Goal: Communication & Community: Answer question/provide support

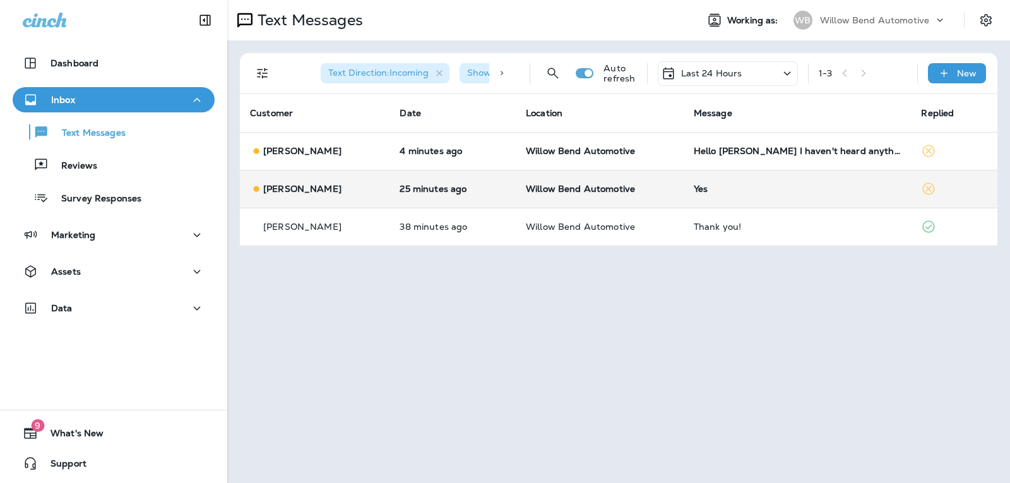
click at [747, 189] on div "Yes" at bounding box center [797, 189] width 208 height 10
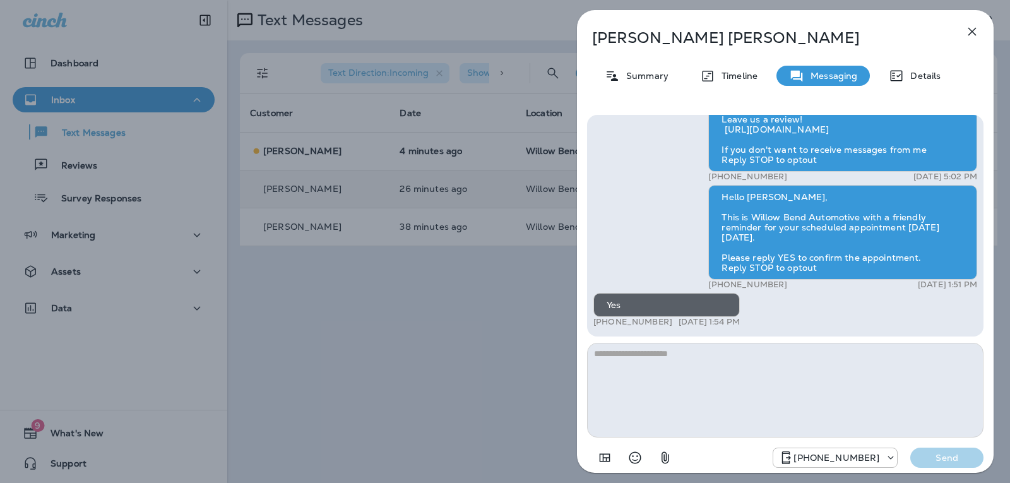
click at [672, 370] on textarea at bounding box center [785, 390] width 396 height 95
type textarea "**********"
click at [950, 455] on p "Send" at bounding box center [946, 457] width 53 height 11
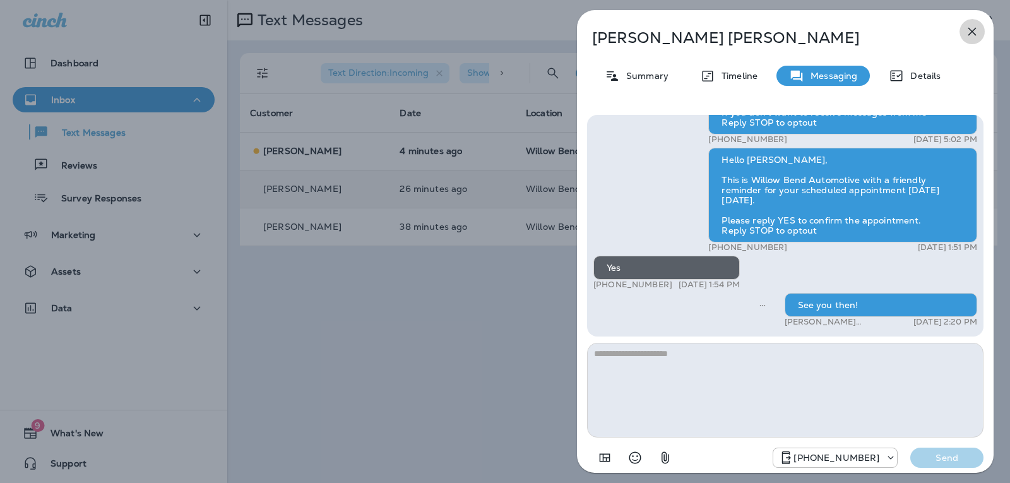
click at [972, 28] on icon "button" at bounding box center [971, 31] width 15 height 15
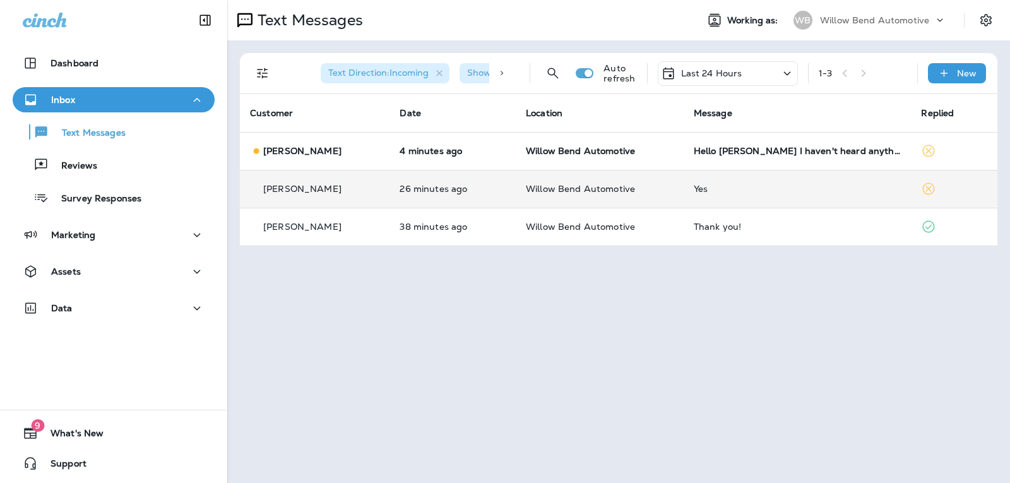
click at [867, 145] on td "Hello [PERSON_NAME] I haven't heard anything yet so far so good keeping my fing…" at bounding box center [797, 151] width 228 height 38
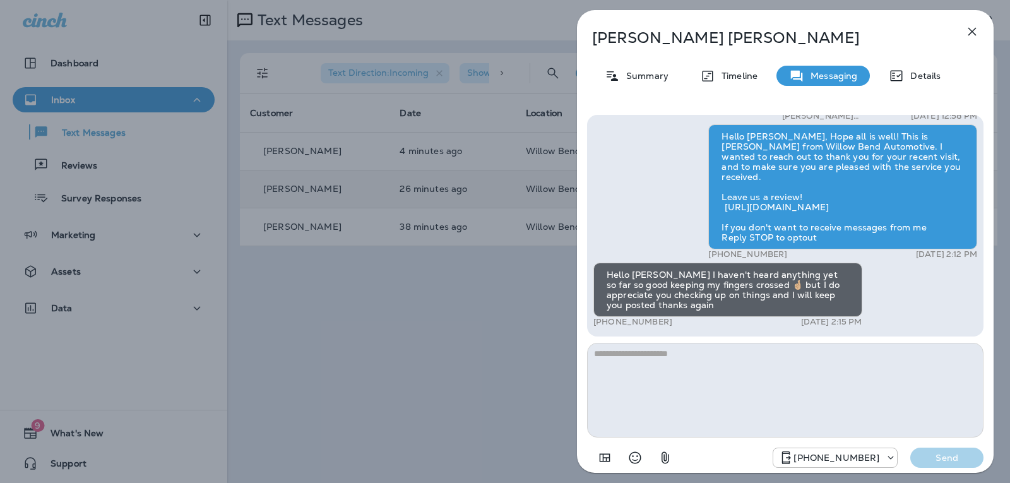
click at [660, 353] on textarea at bounding box center [785, 390] width 396 height 95
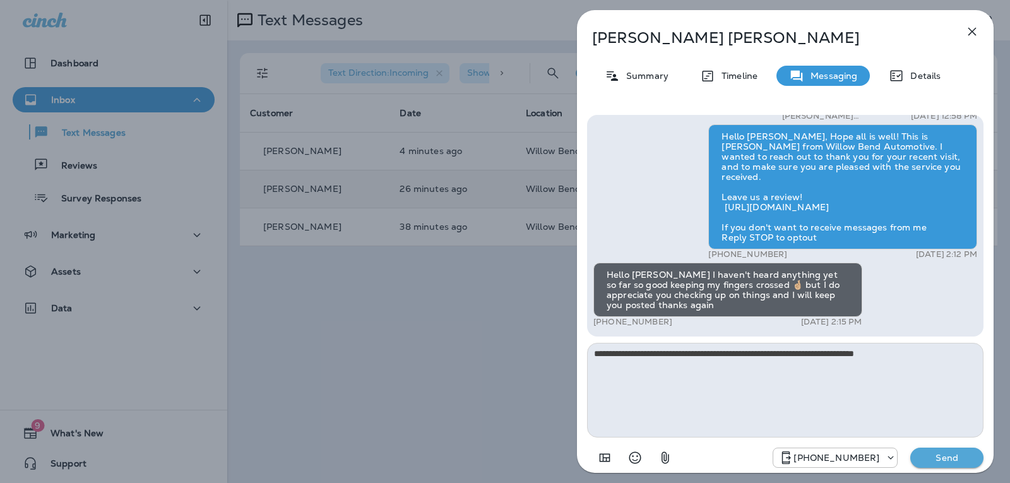
click at [629, 456] on icon "Select an emoji" at bounding box center [635, 458] width 12 height 12
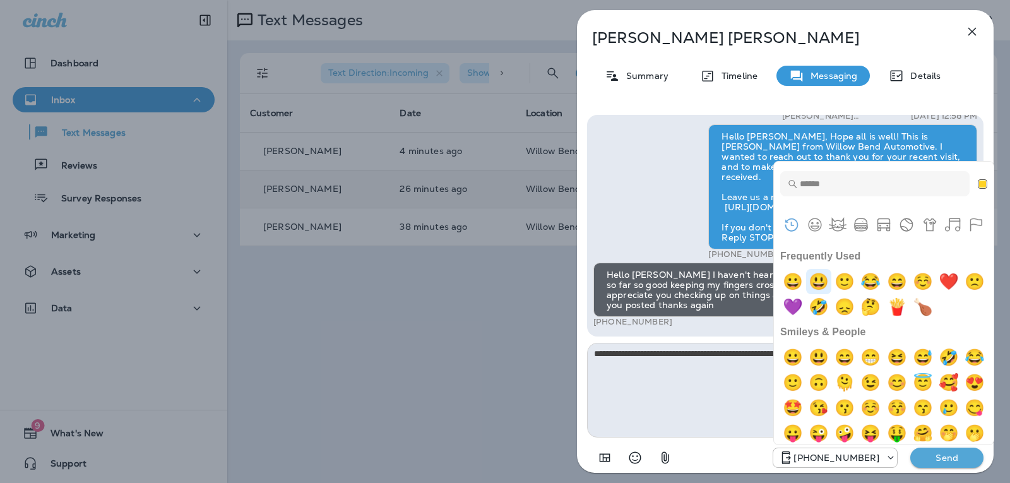
click at [813, 286] on img "smiley" at bounding box center [818, 281] width 25 height 25
type textarea "**********"
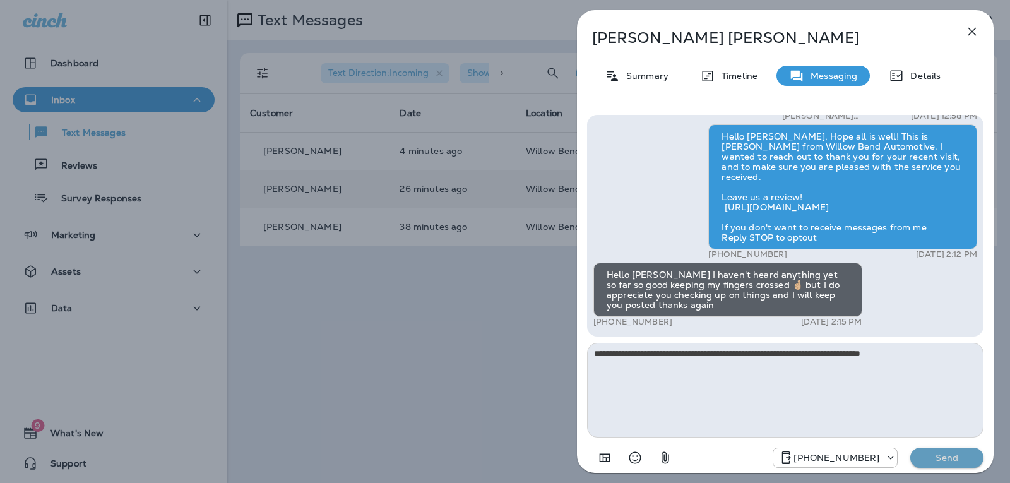
click at [933, 451] on button "Send" at bounding box center [946, 457] width 73 height 20
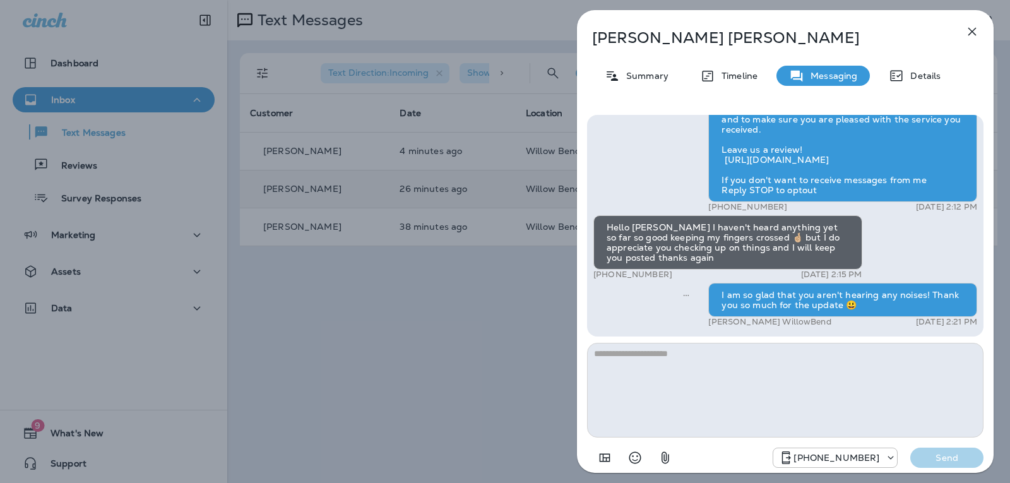
click at [970, 21] on button "button" at bounding box center [971, 31] width 25 height 25
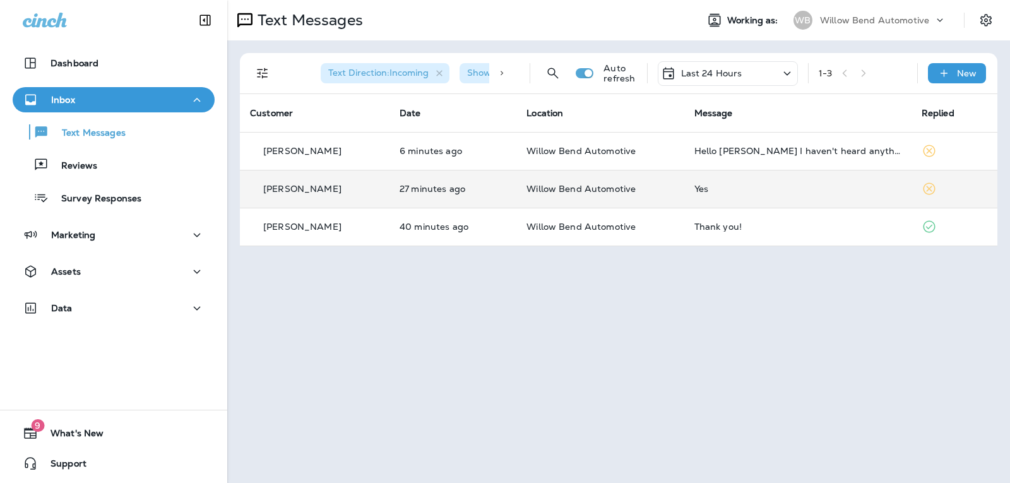
click at [726, 71] on p "Last 24 Hours" at bounding box center [711, 73] width 61 height 10
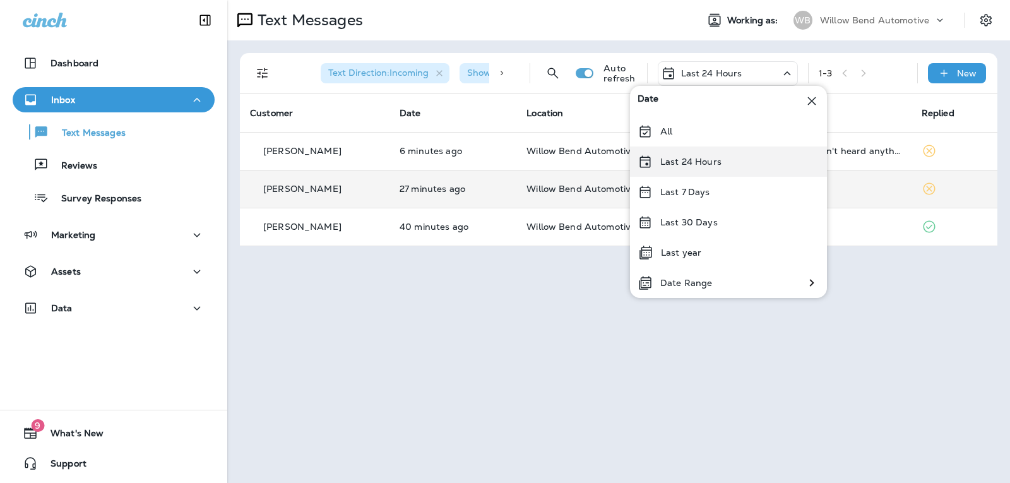
click at [719, 162] on p "Last 24 Hours" at bounding box center [690, 161] width 61 height 10
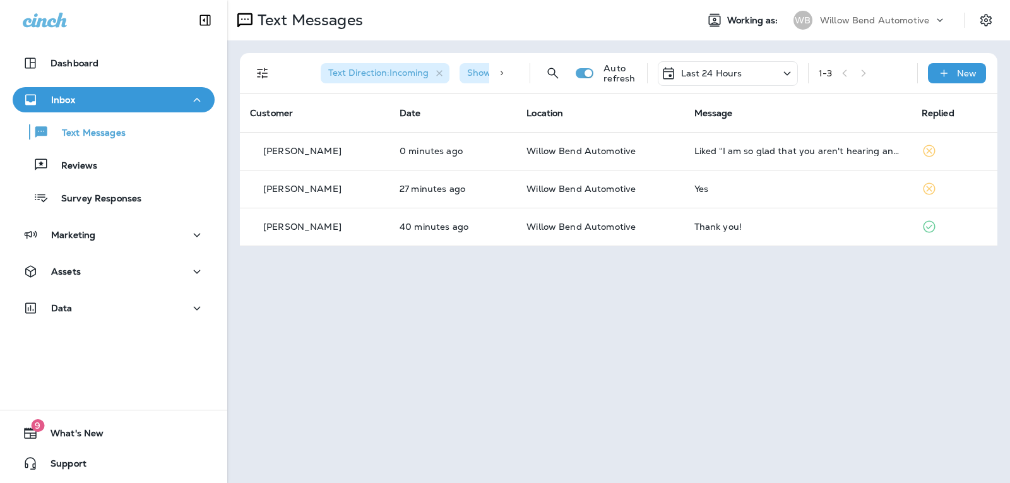
click at [737, 67] on div "Last 24 Hours" at bounding box center [701, 73] width 81 height 15
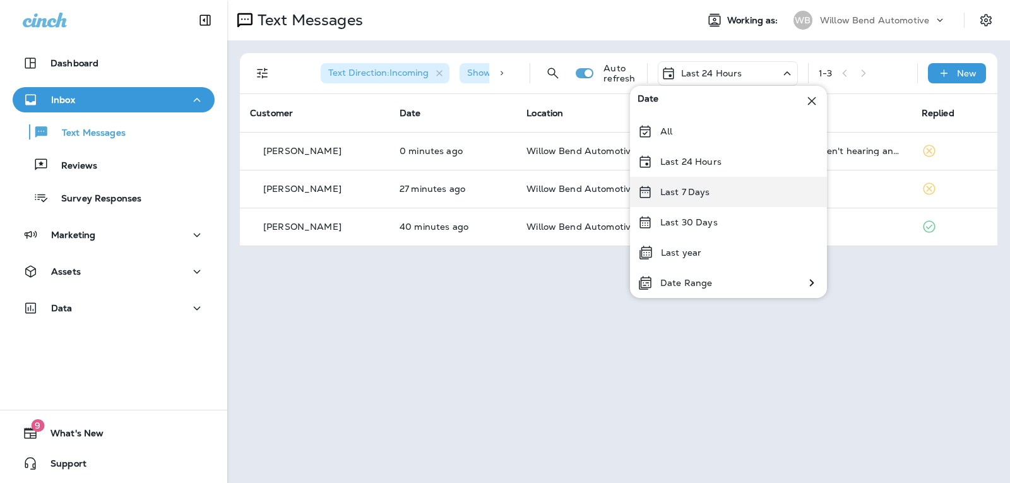
click at [729, 182] on div "Last 7 Days" at bounding box center [728, 192] width 197 height 30
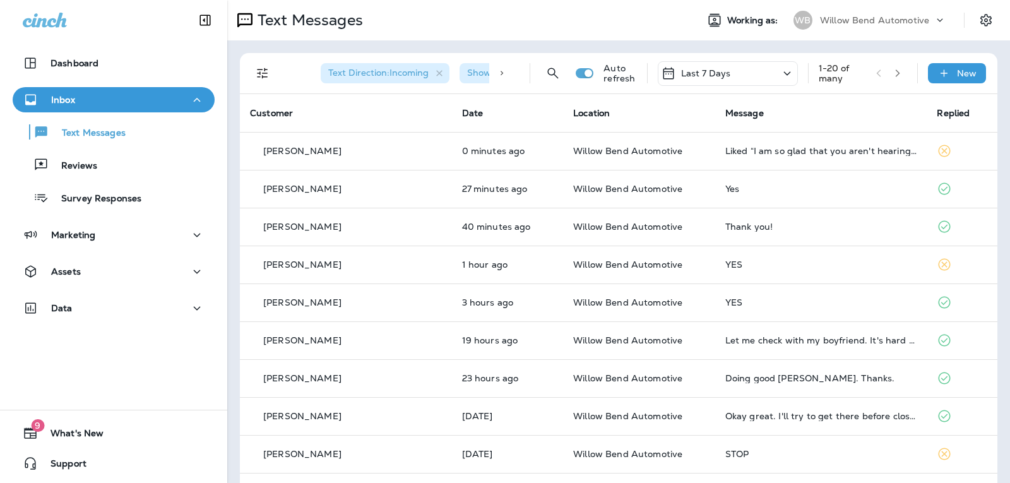
click at [741, 68] on div "Last 7 Days" at bounding box center [727, 73] width 140 height 25
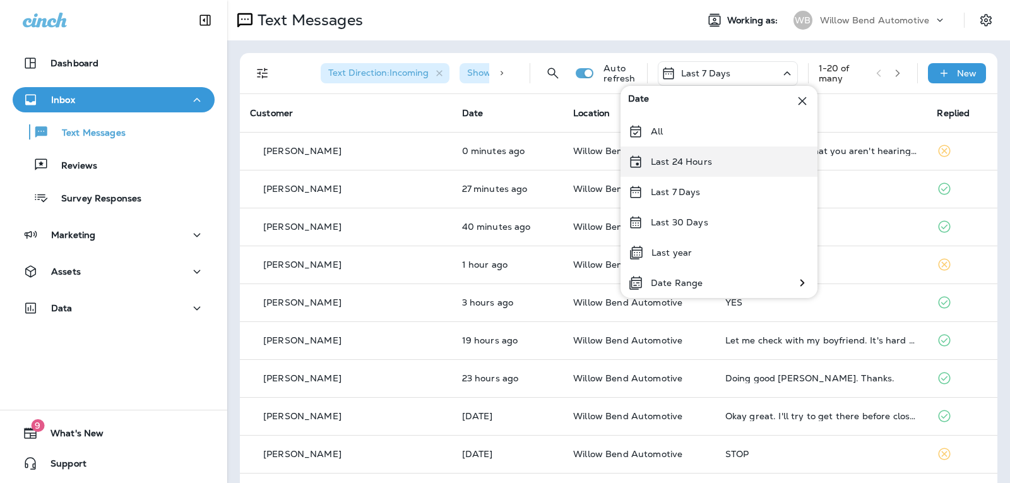
click at [736, 152] on div "Last 24 Hours" at bounding box center [718, 161] width 197 height 30
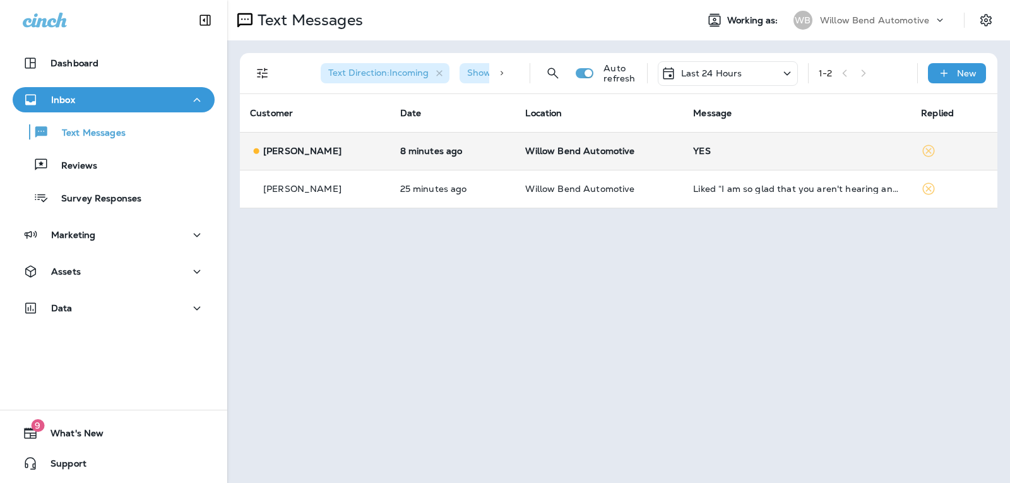
click at [795, 151] on div "YES" at bounding box center [797, 151] width 208 height 10
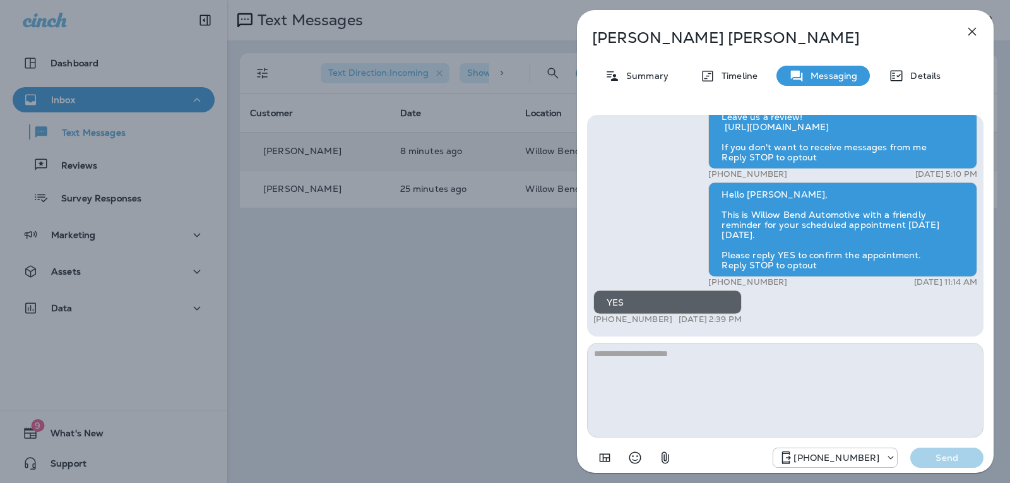
click at [671, 377] on textarea at bounding box center [785, 390] width 396 height 95
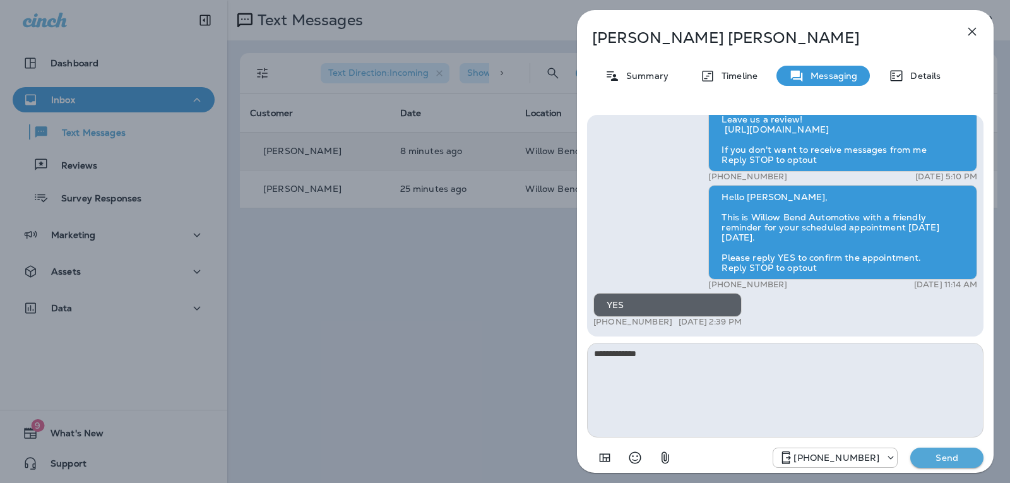
type textarea "**********"
click at [946, 451] on button "Send" at bounding box center [946, 457] width 73 height 20
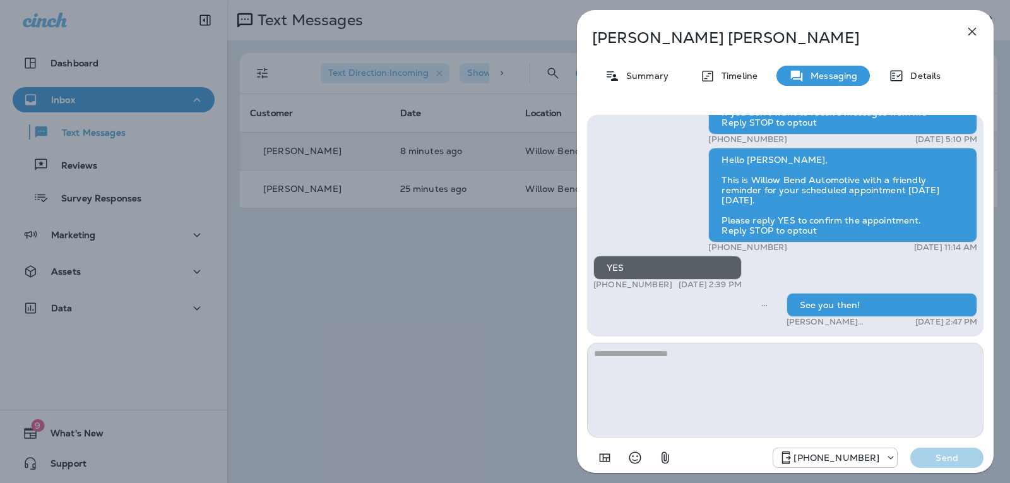
click at [977, 33] on icon "button" at bounding box center [971, 31] width 15 height 15
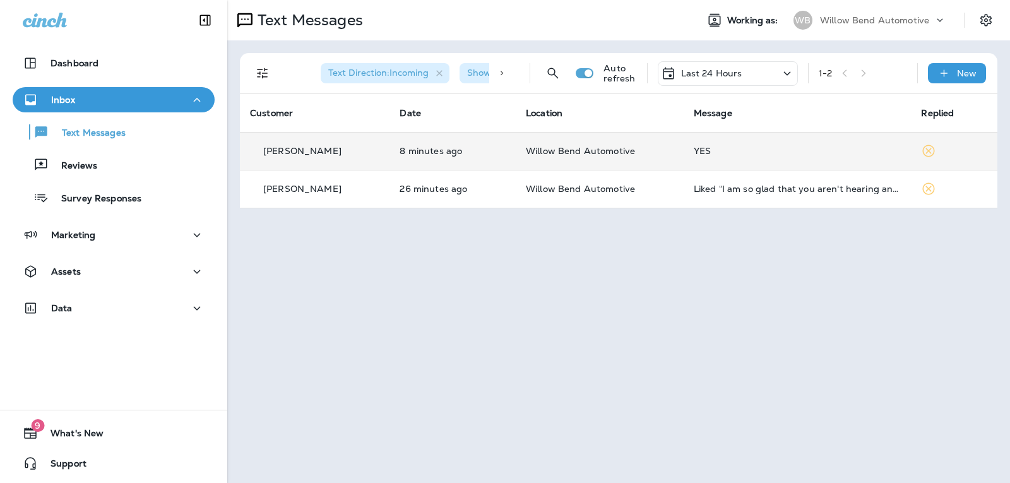
click at [753, 75] on div "Last 24 Hours" at bounding box center [727, 73] width 140 height 25
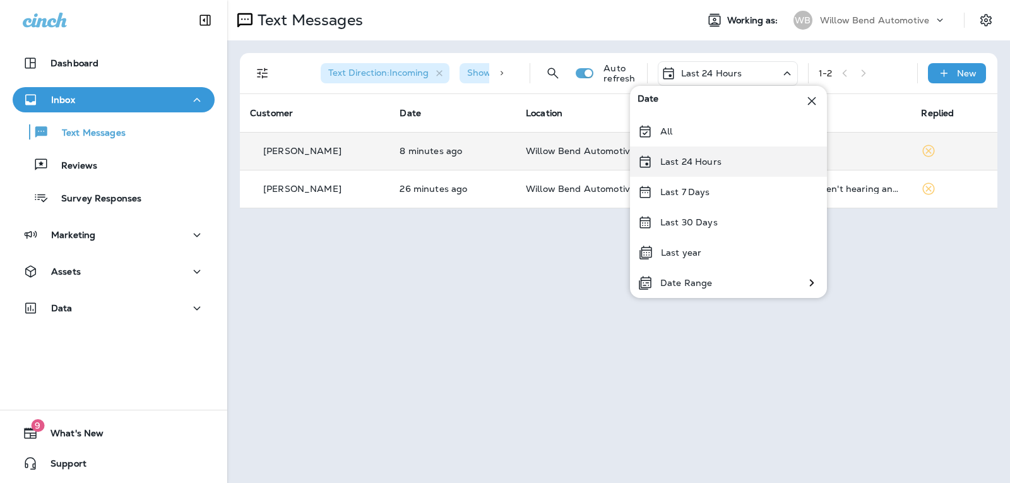
click at [726, 162] on div "Last 24 Hours" at bounding box center [728, 161] width 197 height 30
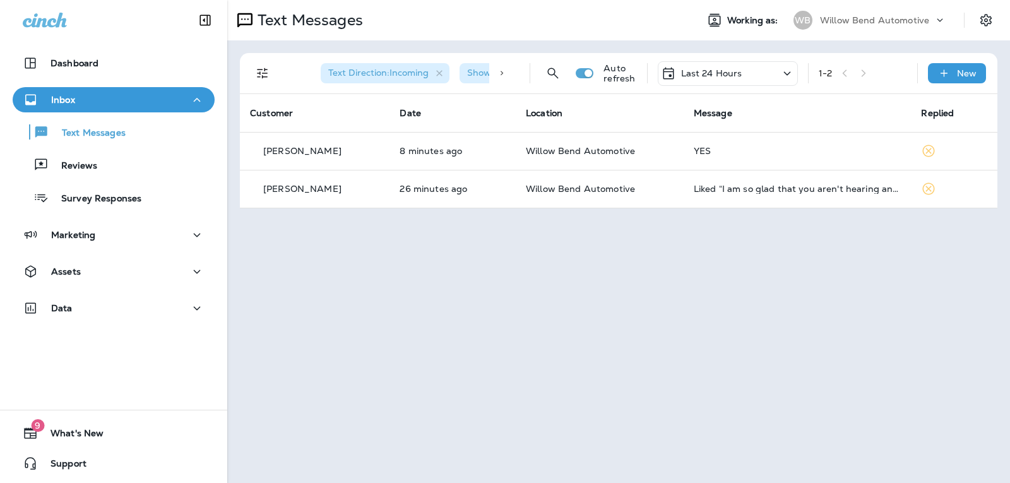
click at [717, 72] on p "Last 24 Hours" at bounding box center [711, 73] width 61 height 10
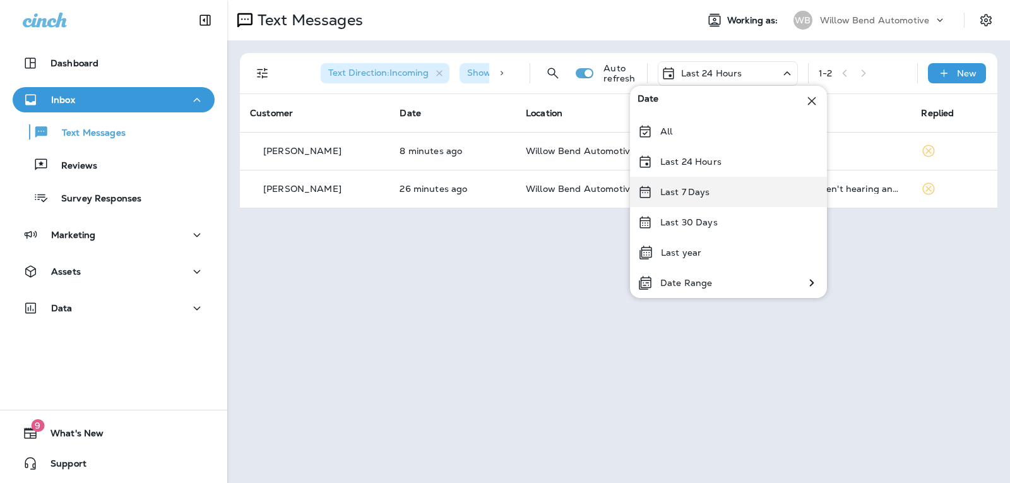
click at [715, 187] on div "Last 7 Days" at bounding box center [728, 192] width 197 height 30
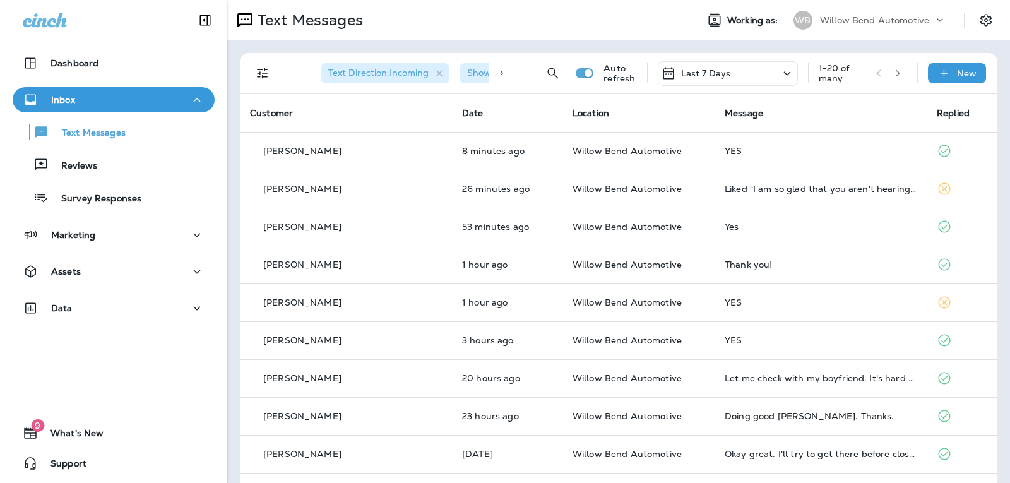
click at [705, 69] on p "Last 7 Days" at bounding box center [706, 73] width 50 height 10
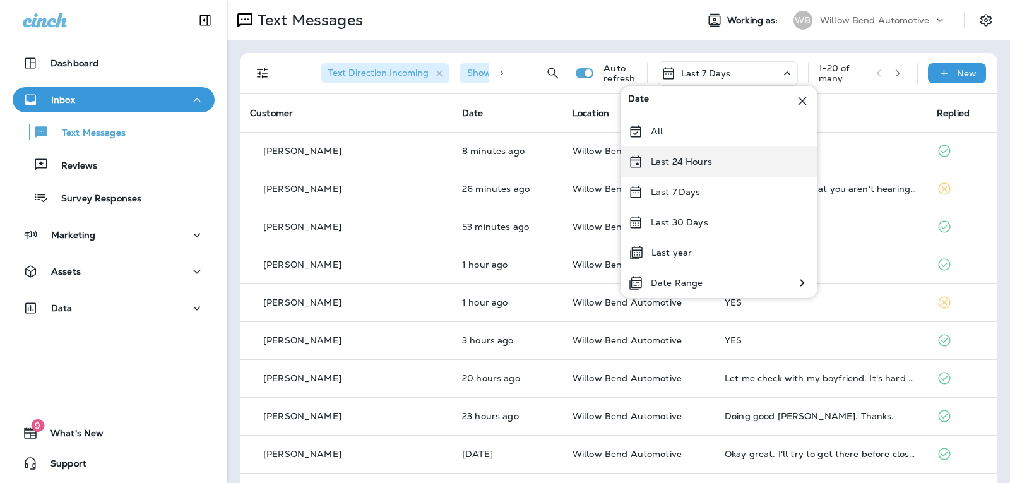
click at [705, 156] on p "Last 24 Hours" at bounding box center [681, 161] width 61 height 10
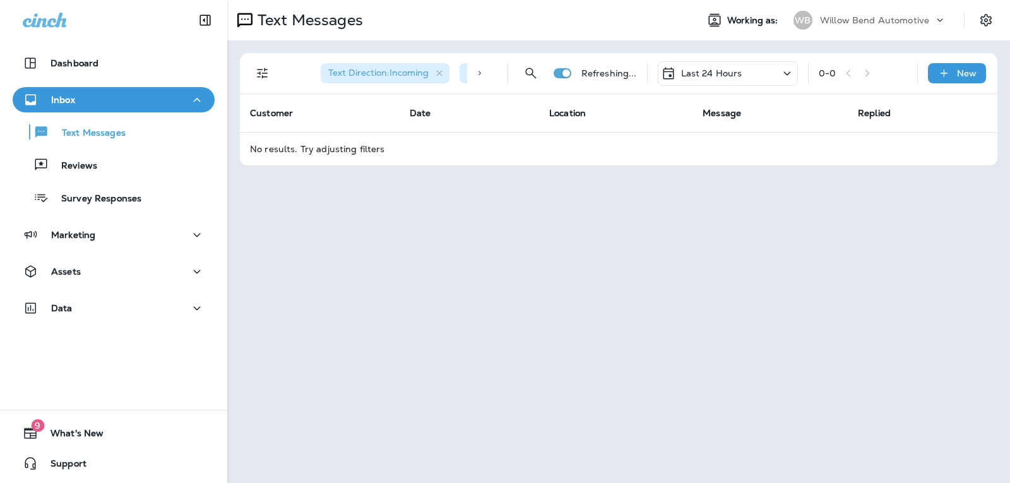
click at [726, 71] on p "Last 24 Hours" at bounding box center [711, 73] width 61 height 10
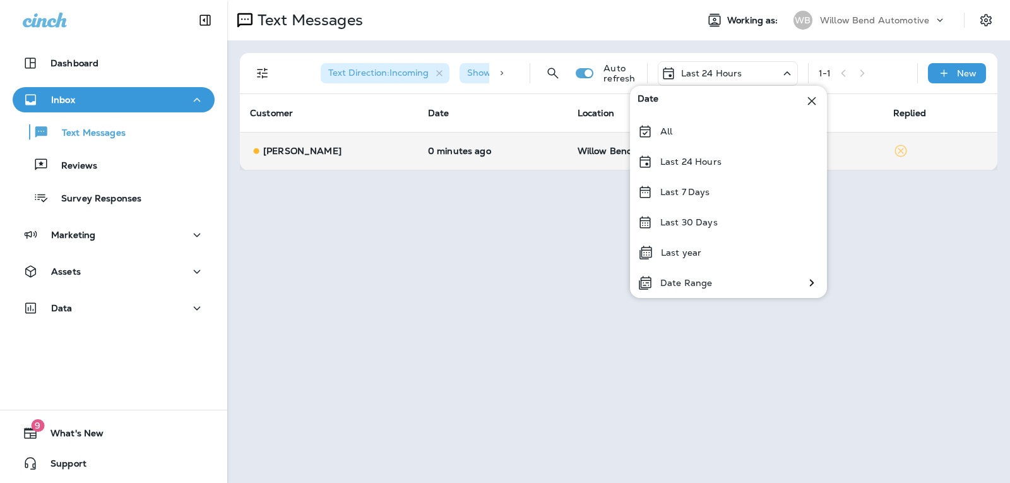
click at [854, 155] on div "YES" at bounding box center [823, 151] width 100 height 10
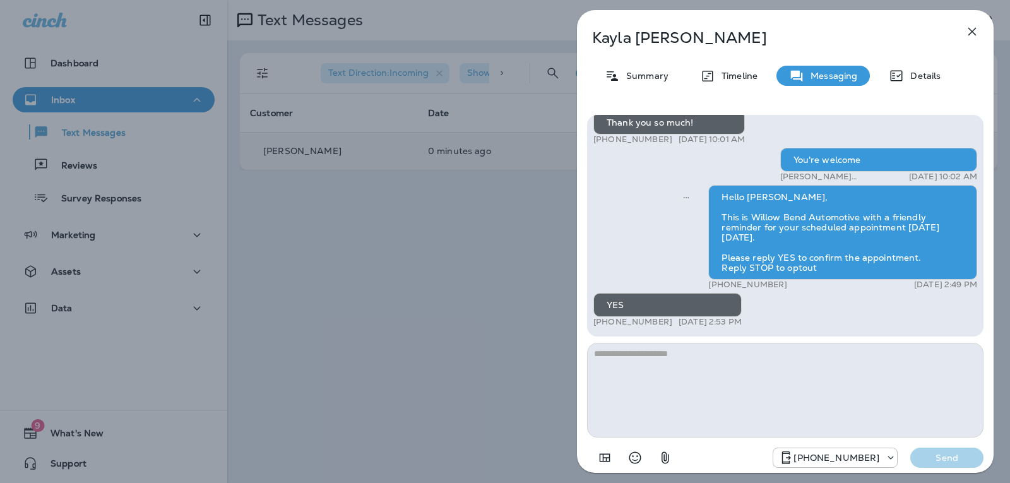
click at [689, 351] on textarea at bounding box center [785, 390] width 396 height 95
type textarea "**********"
click at [967, 453] on p "Send" at bounding box center [946, 457] width 53 height 11
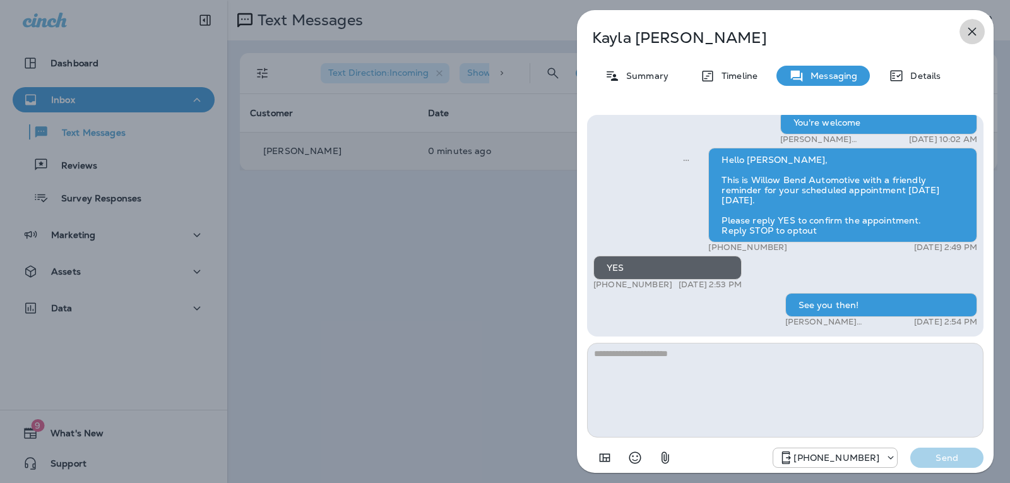
click at [975, 30] on icon "button" at bounding box center [971, 31] width 15 height 15
